Goal: Transaction & Acquisition: Purchase product/service

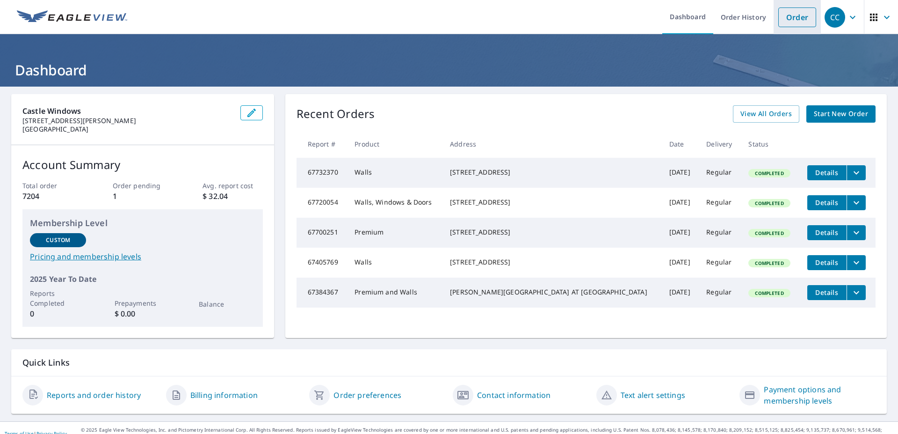
click at [787, 18] on link "Order" at bounding box center [797, 17] width 38 height 20
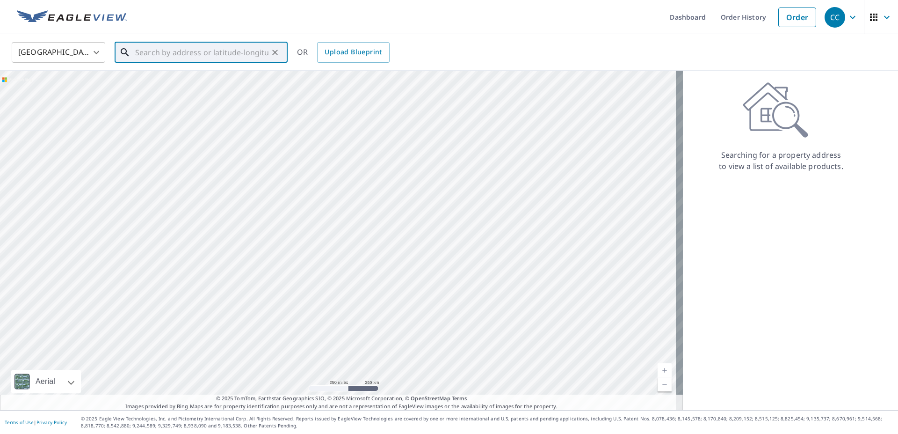
click at [142, 52] on input "text" at bounding box center [201, 52] width 133 height 26
click at [169, 83] on span "[STREET_ADDRESS]" at bounding box center [206, 79] width 147 height 11
type input "[STREET_ADDRESS]"
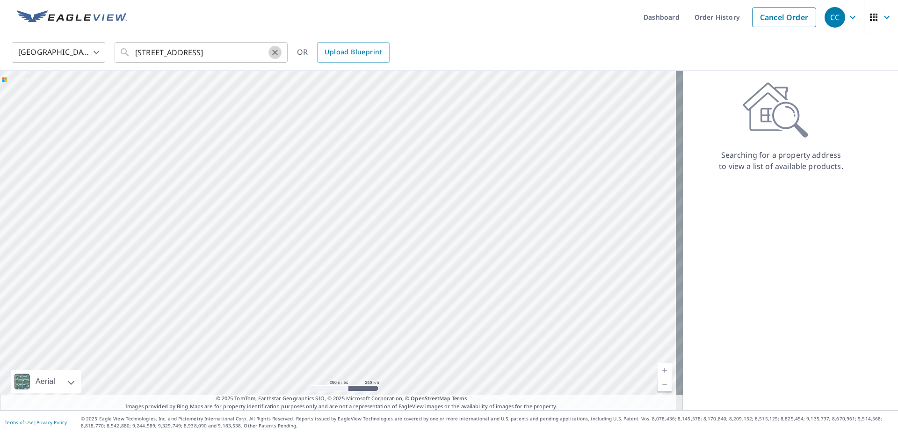
click at [276, 57] on button "Clear" at bounding box center [275, 52] width 13 height 13
click at [142, 50] on input "text" at bounding box center [201, 52] width 133 height 26
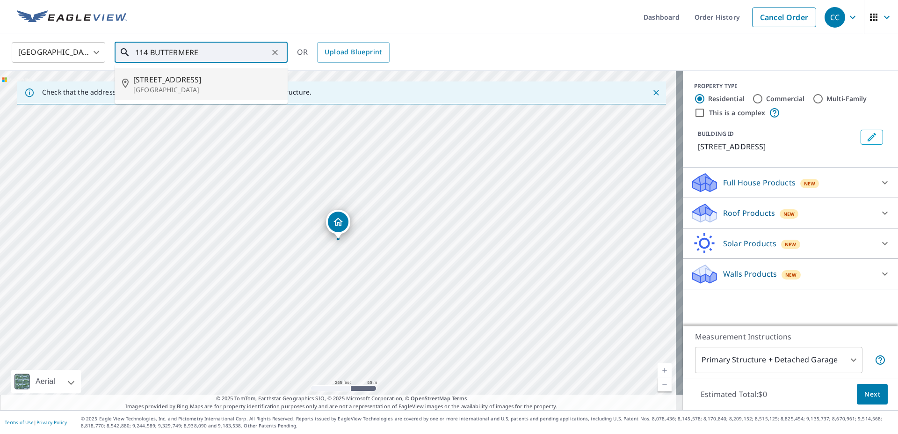
click at [159, 78] on span "[STREET_ADDRESS]" at bounding box center [206, 79] width 147 height 11
type input "[STREET_ADDRESS]"
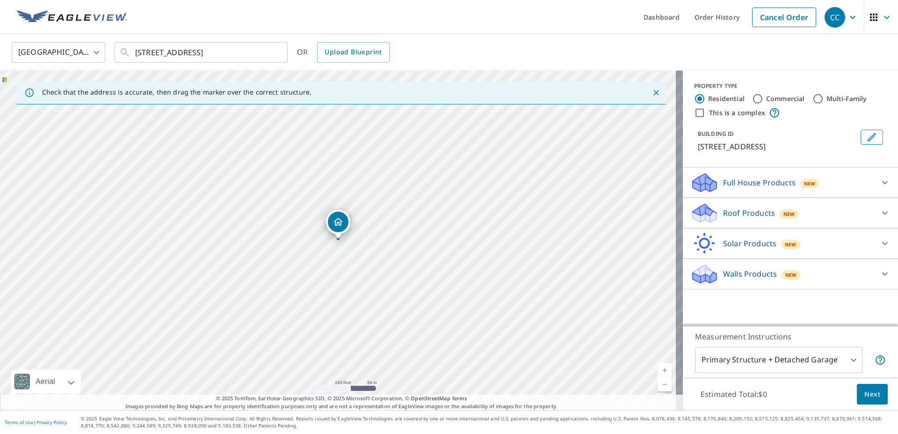
click at [879, 210] on icon at bounding box center [884, 212] width 11 height 11
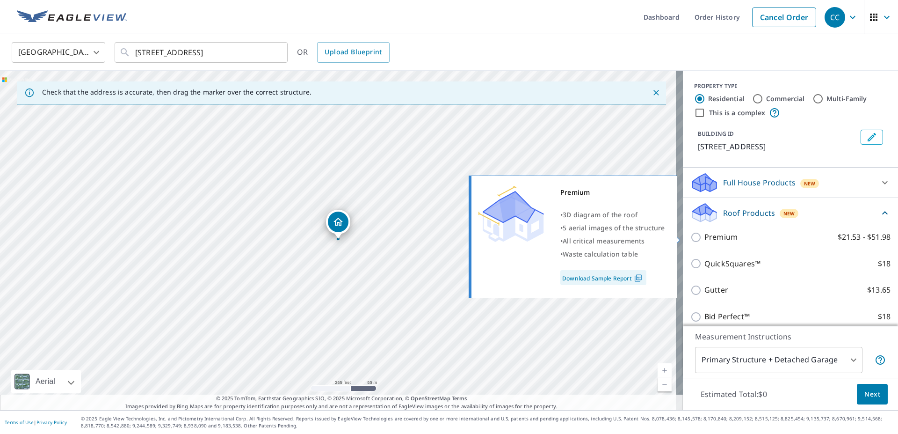
click at [690, 235] on input "Premium $21.53 - $51.98" at bounding box center [697, 237] width 14 height 11
checkbox input "true"
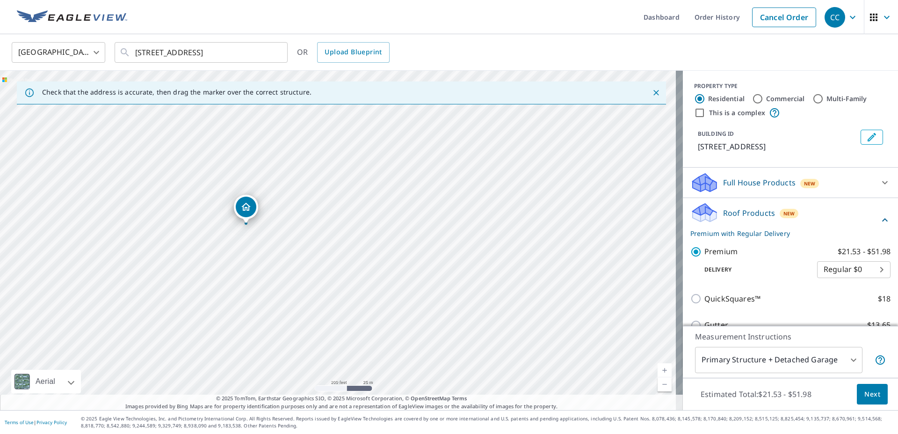
drag, startPoint x: 247, startPoint y: 209, endPoint x: 248, endPoint y: 202, distance: 7.2
click at [865, 394] on span "Next" at bounding box center [872, 394] width 16 height 12
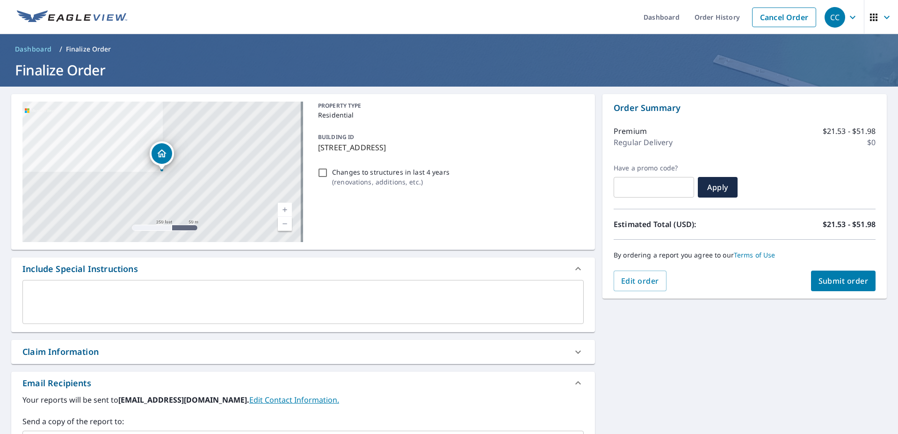
click at [835, 281] on span "Submit order" at bounding box center [844, 281] width 50 height 10
checkbox input "true"
